Goal: Task Accomplishment & Management: Complete application form

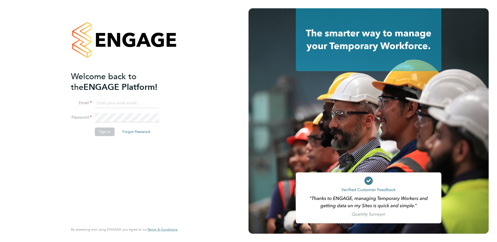
type input "patrick@tradelinerecruitment.co.uk"
click at [96, 130] on button "Sign In" at bounding box center [105, 132] width 20 height 8
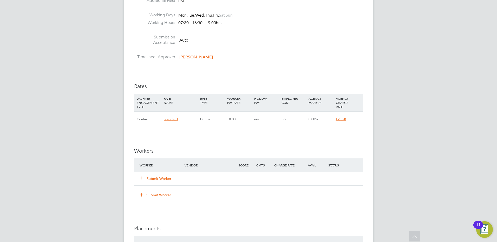
scroll to position [286, 0]
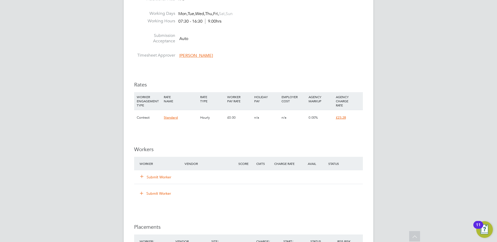
click at [158, 180] on div "Submit Worker" at bounding box center [165, 176] width 54 height 9
click at [161, 177] on button "Submit Worker" at bounding box center [155, 177] width 31 height 5
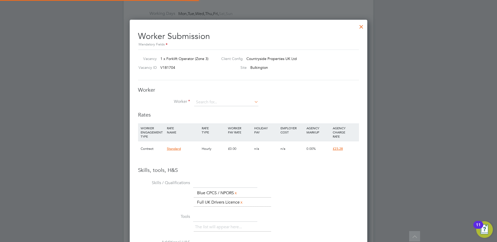
scroll to position [0, 0]
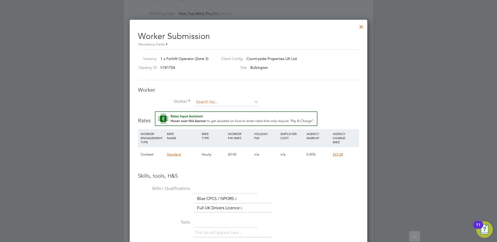
click at [224, 101] on input at bounding box center [226, 102] width 64 height 8
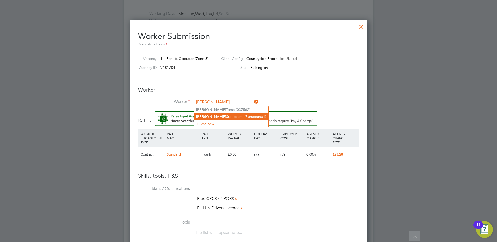
click at [223, 116] on li "[PERSON_NAME] (Suruceanu1)" at bounding box center [231, 116] width 74 height 7
type input "[PERSON_NAME] (Suruceanu1)"
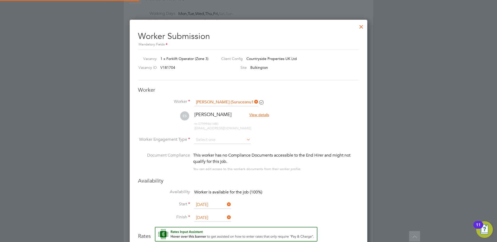
scroll to position [458, 238]
type input "[DATE]"
click at [245, 139] on icon at bounding box center [245, 139] width 0 height 7
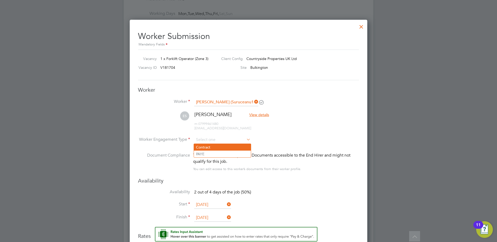
click at [216, 146] on li "Contract" at bounding box center [222, 147] width 57 height 7
type input "Contract"
click at [275, 137] on li "Worker Engagement Type [DEMOGRAPHIC_DATA]" at bounding box center [248, 144] width 221 height 16
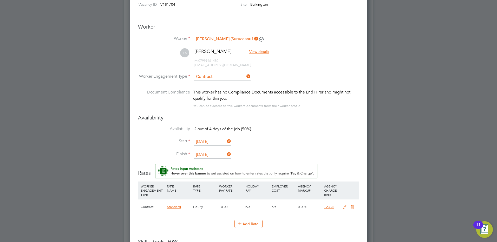
click at [209, 143] on input "[DATE]" at bounding box center [212, 142] width 37 height 8
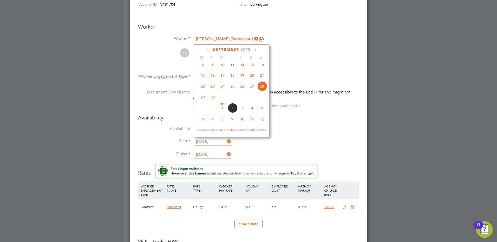
click at [244, 91] on span "26" at bounding box center [242, 86] width 10 height 10
type input "[DATE]"
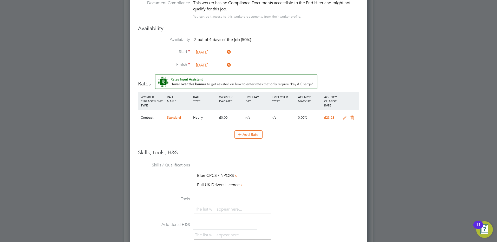
scroll to position [453, 0]
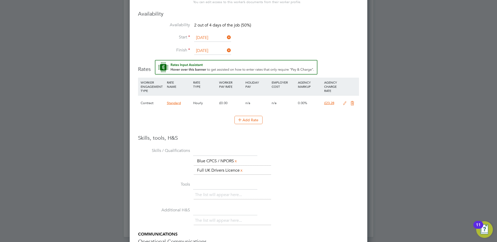
click at [343, 104] on icon at bounding box center [344, 103] width 6 height 4
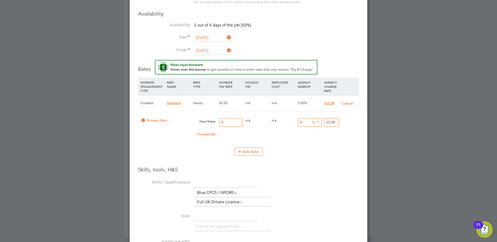
drag, startPoint x: 224, startPoint y: 123, endPoint x: 215, endPoint y: 124, distance: 9.1
click at [215, 124] on div "Primary Rate New Rates: 0 0 n/a 0 n/a 0 0 % 23.28" at bounding box center [248, 123] width 221 height 14
type input "2"
type input "20"
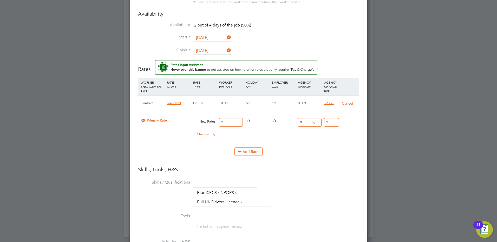
type input "20"
drag, startPoint x: 332, startPoint y: 123, endPoint x: 332, endPoint y: 125, distance: 2.9
click at [332, 123] on input "20" at bounding box center [331, 122] width 15 height 9
type input "-90"
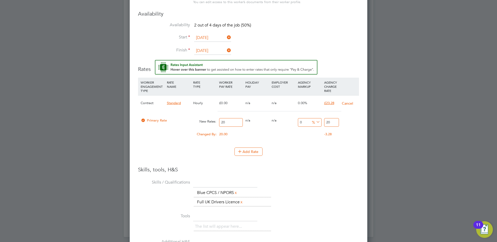
type input "2"
type input "15"
type input "23"
type input "16"
type input "23.28"
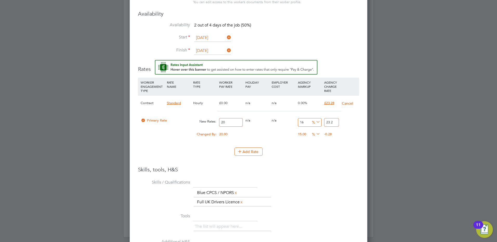
type input "16.4"
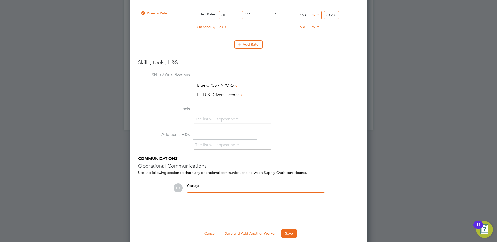
scroll to position [566, 0]
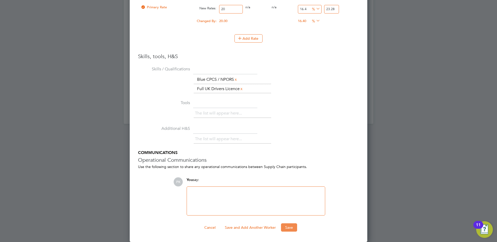
type input "23.28"
click at [290, 229] on button "Save" at bounding box center [289, 227] width 16 height 8
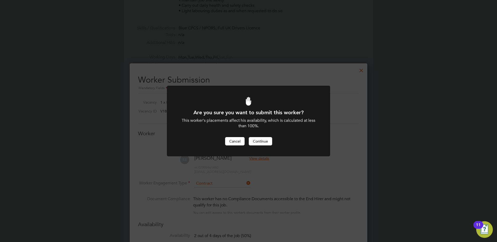
click at [237, 141] on button "Cancel" at bounding box center [234, 141] width 19 height 8
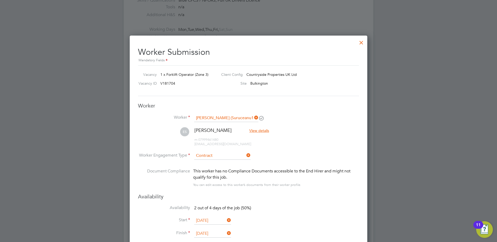
scroll to position [346, 0]
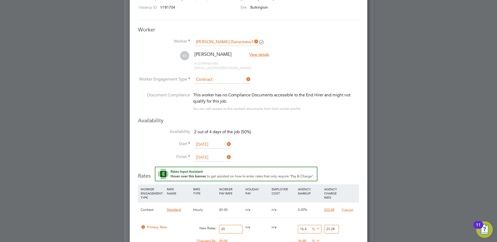
click at [213, 155] on input "[DATE]" at bounding box center [212, 158] width 37 height 8
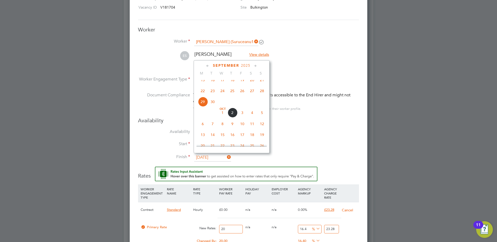
click at [209, 106] on span "30" at bounding box center [212, 102] width 10 height 10
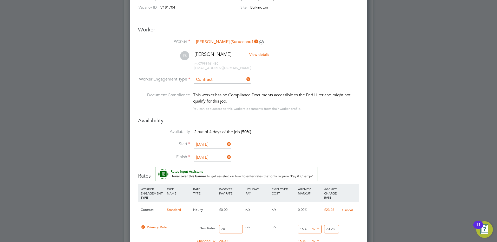
click at [213, 155] on input "[DATE]" at bounding box center [212, 158] width 37 height 8
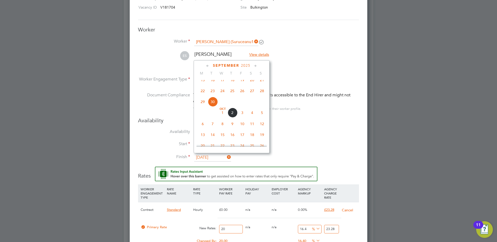
click at [204, 106] on span "29" at bounding box center [203, 102] width 10 height 10
type input "[DATE]"
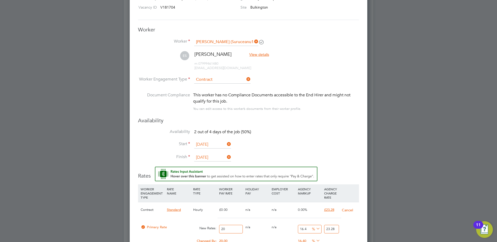
click at [210, 144] on input "[DATE]" at bounding box center [212, 145] width 37 height 8
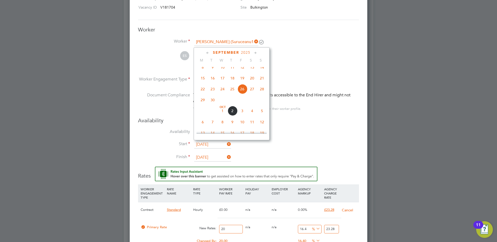
click at [210, 144] on input "[DATE]" at bounding box center [212, 145] width 37 height 8
click at [301, 146] on li "Start [DATE]" at bounding box center [248, 147] width 221 height 13
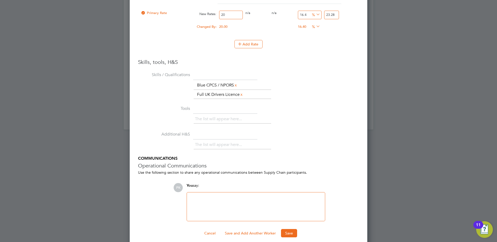
scroll to position [566, 0]
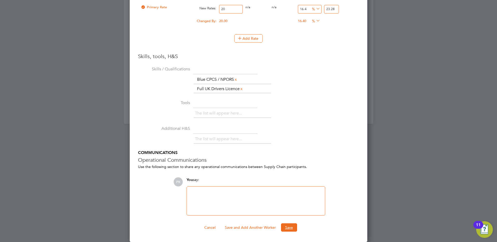
click at [289, 224] on button "Save" at bounding box center [289, 227] width 16 height 8
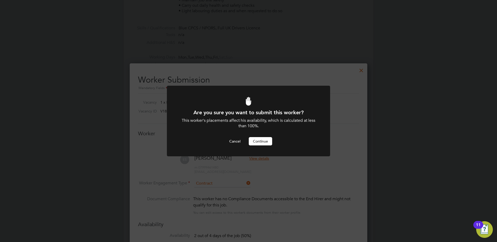
click at [265, 139] on button "Continue" at bounding box center [260, 141] width 23 height 8
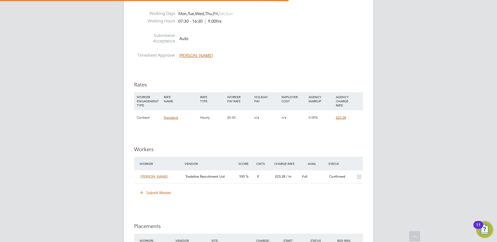
scroll to position [19, 36]
